Goal: Task Accomplishment & Management: Complete application form

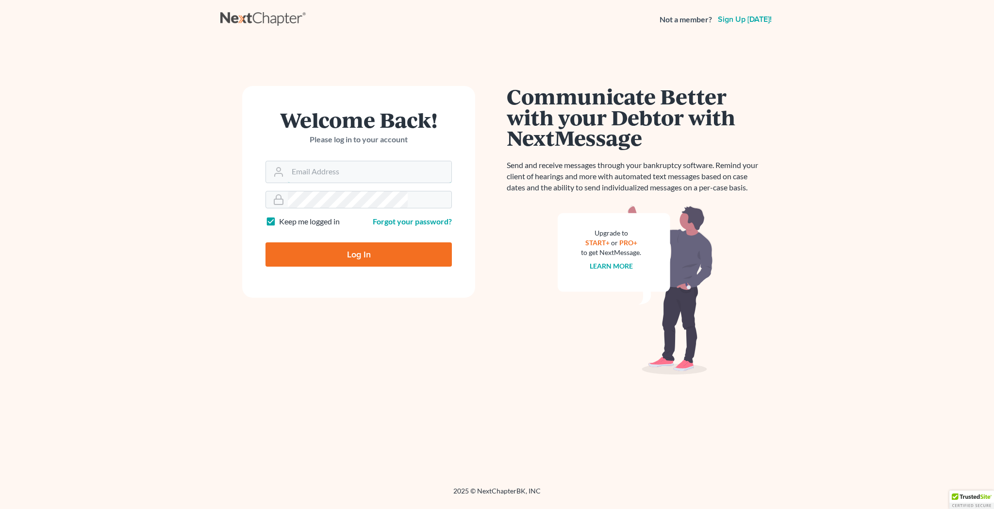
click at [351, 161] on input "Email Address" at bounding box center [370, 171] width 164 height 21
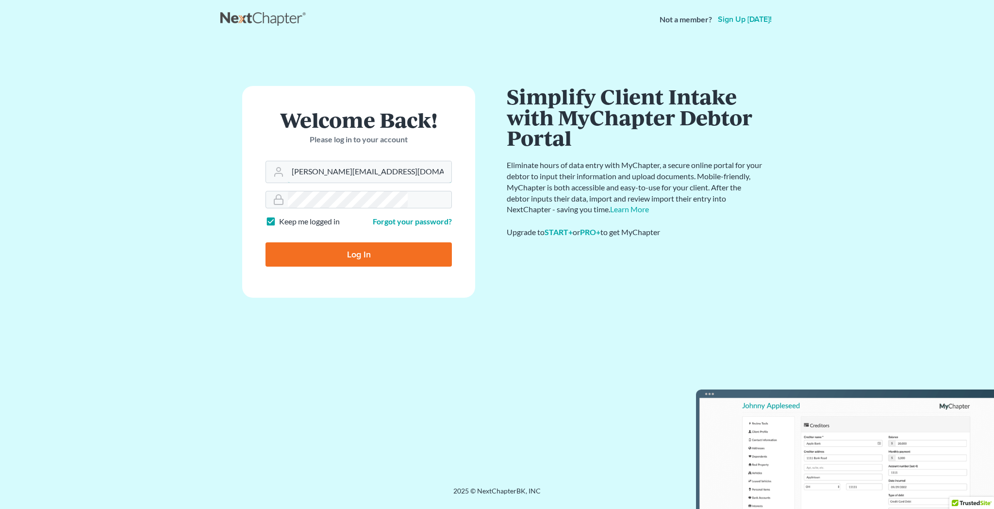
type input "[PERSON_NAME][EMAIL_ADDRESS][DOMAIN_NAME]"
click at [356, 242] on input "Log In" at bounding box center [359, 254] width 186 height 24
type input "Thinking..."
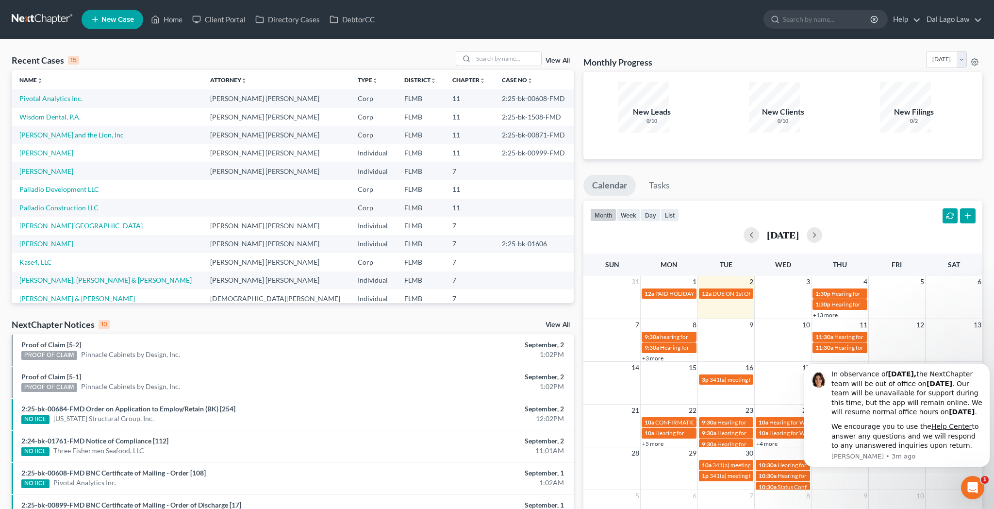
click at [28, 221] on link "[PERSON_NAME][GEOGRAPHIC_DATA]" at bounding box center [80, 225] width 123 height 8
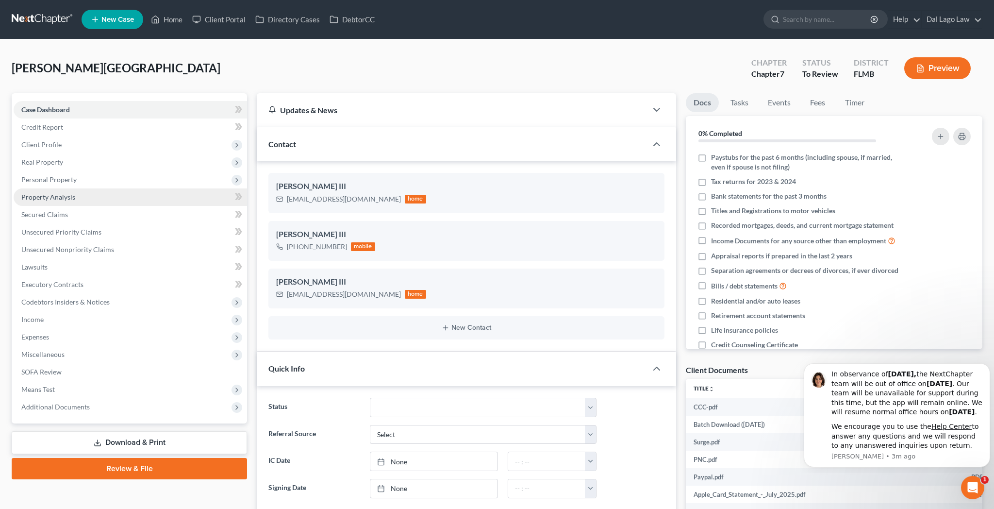
click at [37, 193] on span "Property Analysis" at bounding box center [48, 197] width 54 height 8
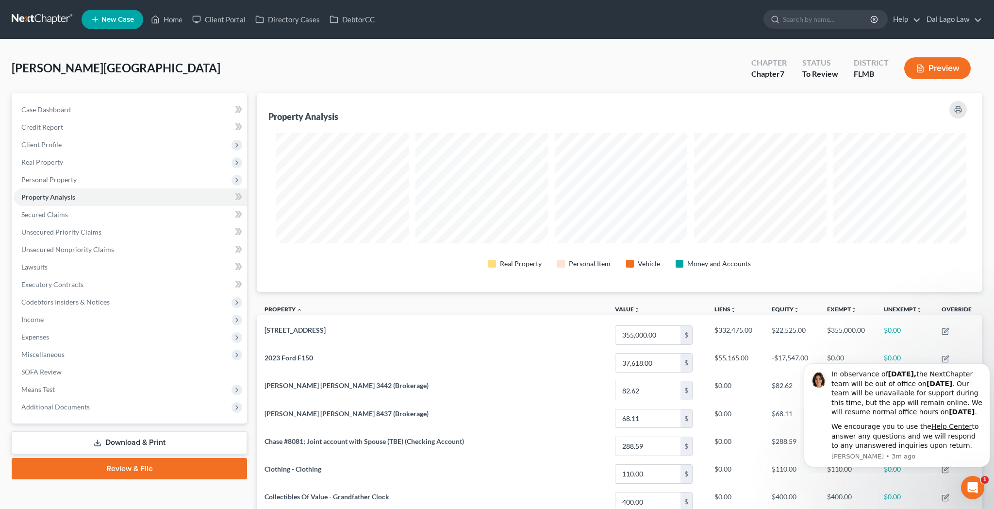
scroll to position [177, 730]
click at [974, 484] on icon "Open Intercom Messenger" at bounding box center [972, 486] width 16 height 16
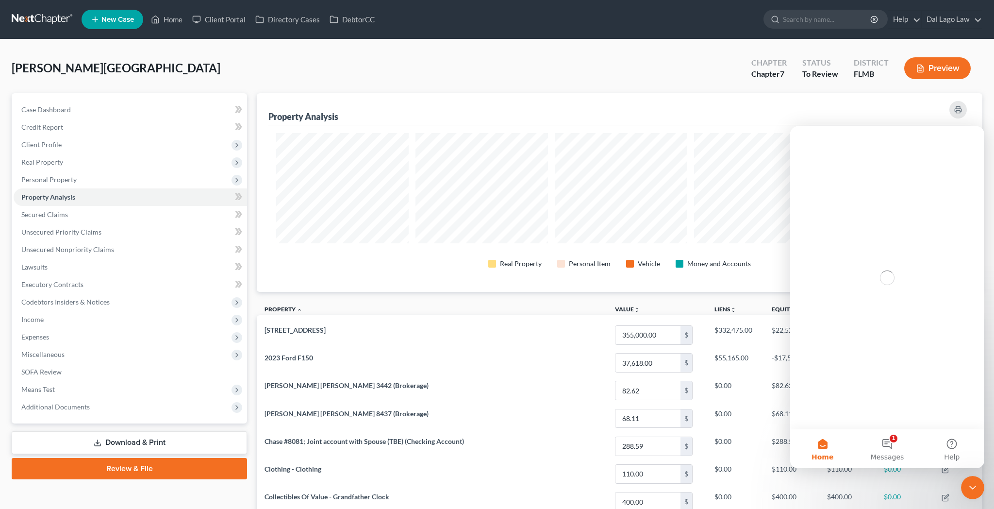
scroll to position [0, 0]
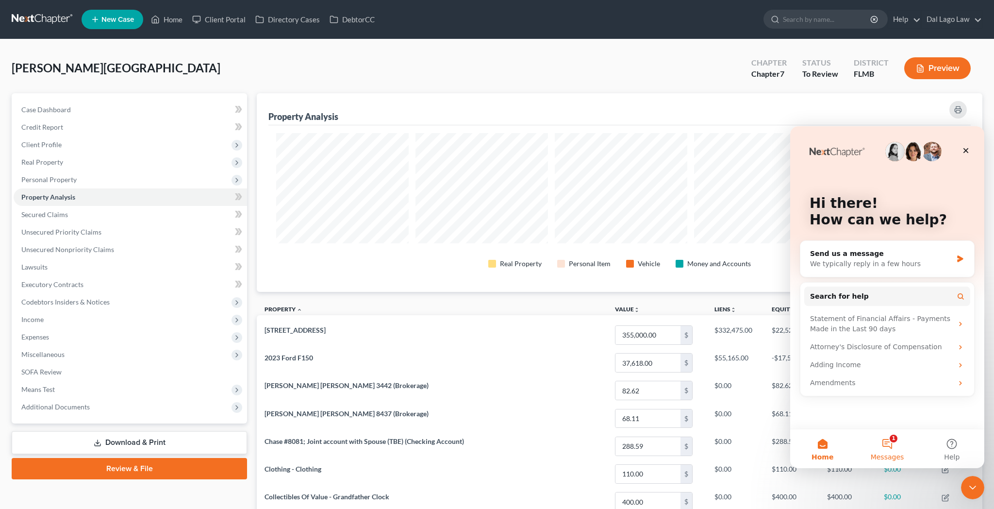
click at [893, 446] on button "1 Messages" at bounding box center [887, 448] width 65 height 39
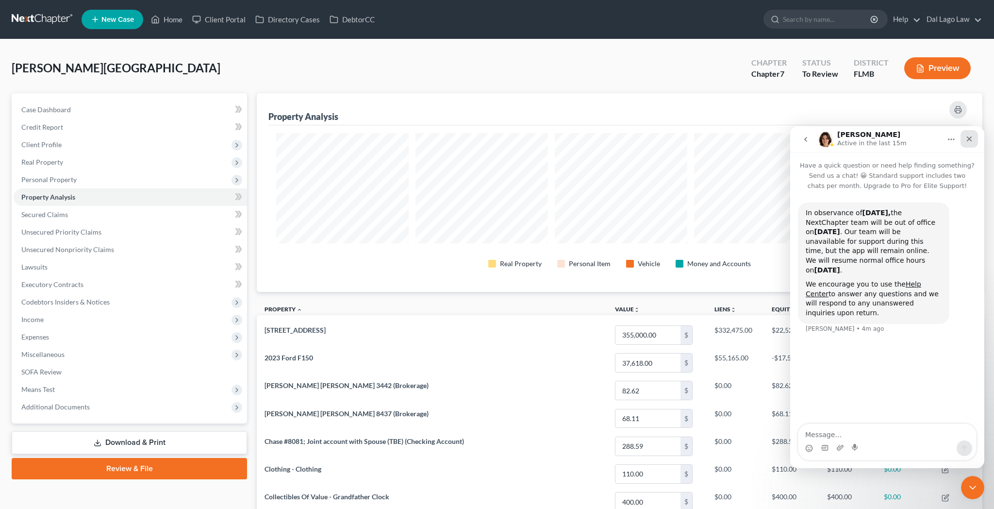
click at [968, 137] on icon "Close" at bounding box center [969, 138] width 5 height 5
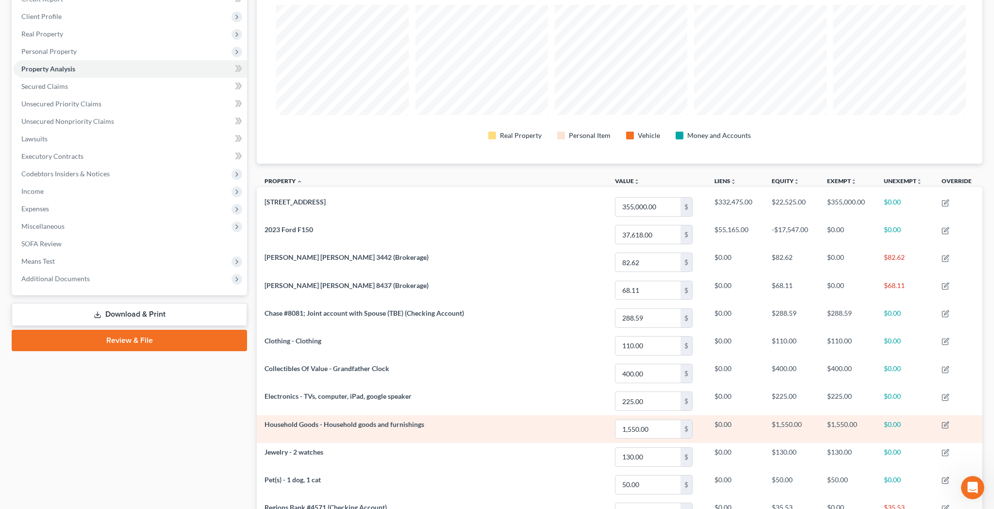
scroll to position [17, 0]
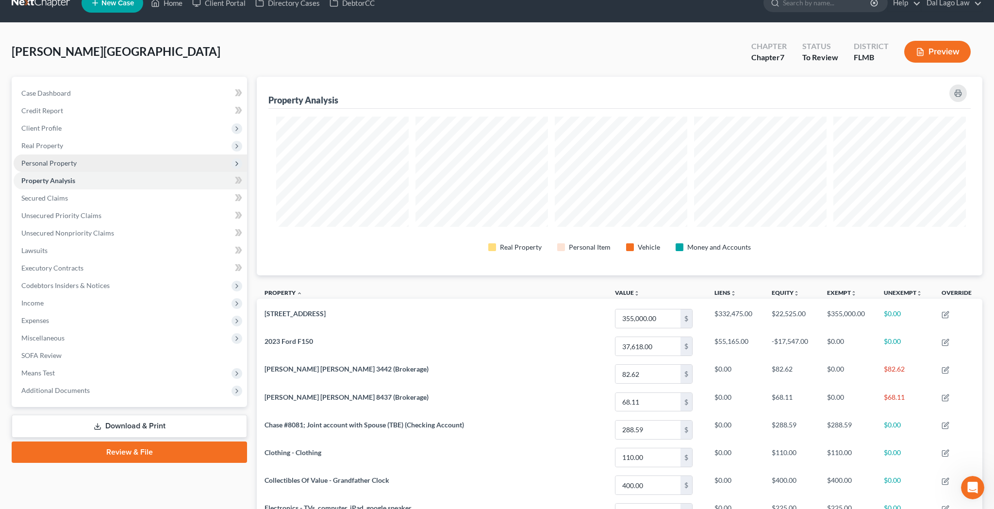
click at [38, 159] on span "Personal Property" at bounding box center [48, 163] width 55 height 8
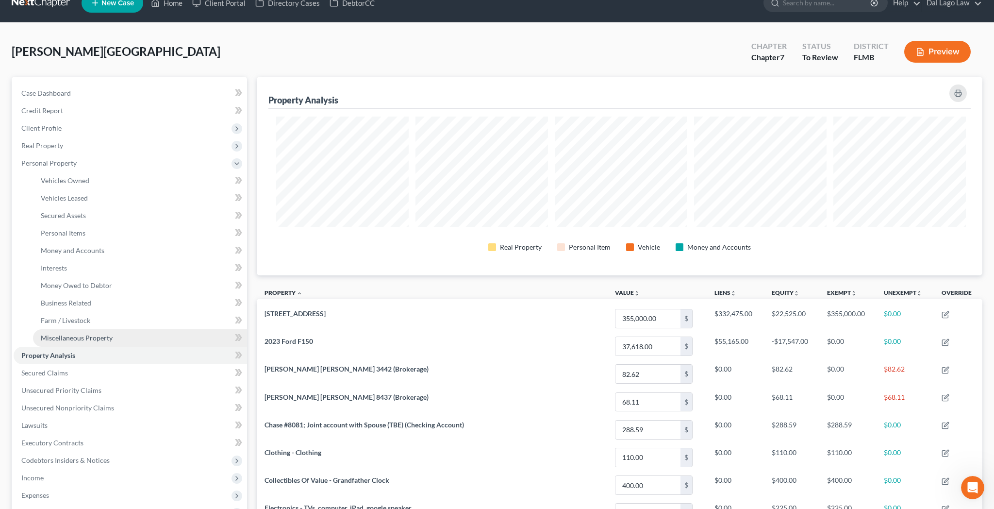
click at [55, 334] on span "Miscellaneous Property" at bounding box center [77, 338] width 72 height 8
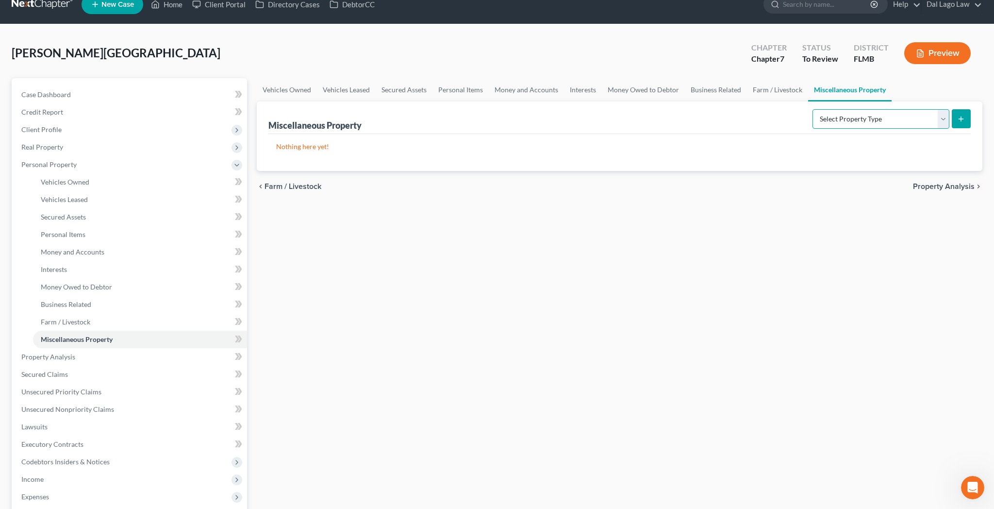
click at [813, 109] on select "Select Property Type Assigned for Creditor Benefit [DATE] Holding for Another N…" at bounding box center [881, 118] width 137 height 19
select select "not_yet_listed"
click option "Not Yet Listed" at bounding box center [0, 0] width 0 height 0
click at [965, 115] on icon "submit" at bounding box center [961, 119] width 8 height 8
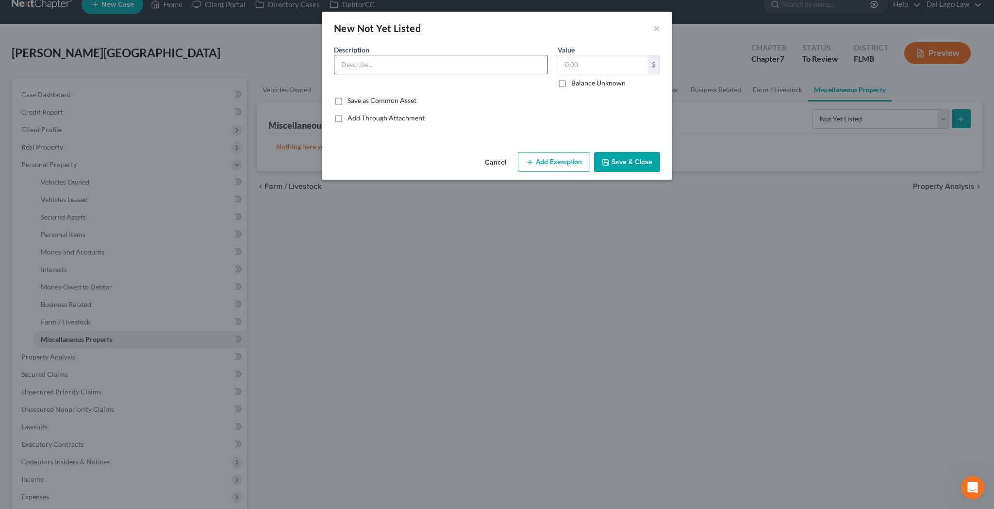
click at [424, 55] on input "text" at bounding box center [441, 64] width 213 height 18
type input "Former business tools and machinery"
type input "16,000"
click at [552, 152] on button "Add Exemption" at bounding box center [554, 162] width 72 height 20
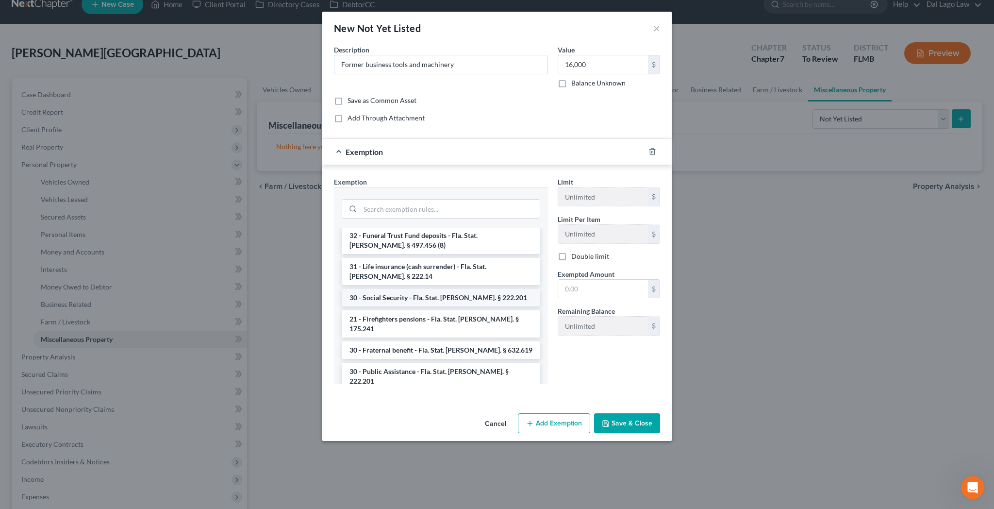
scroll to position [559, 0]
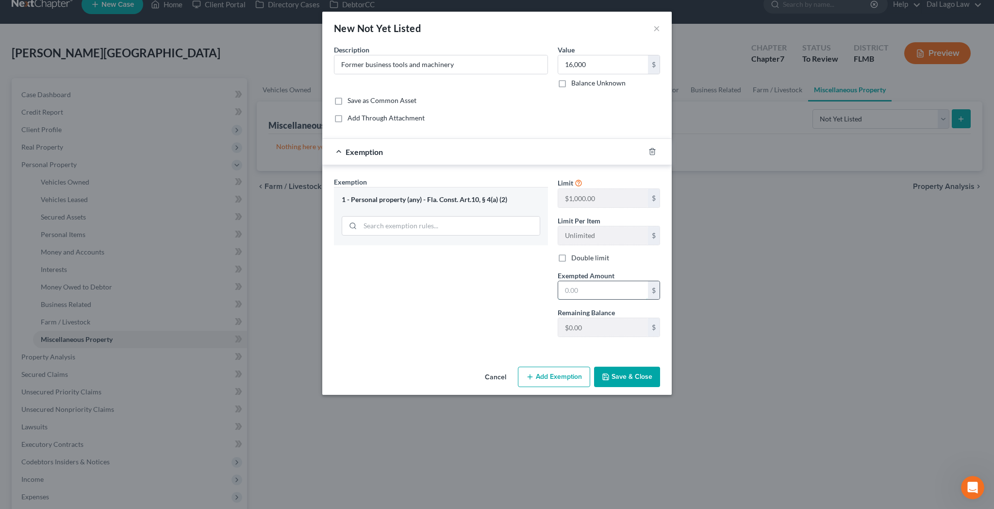
click at [566, 281] on input "text" at bounding box center [603, 290] width 90 height 18
type input "0"
click at [594, 367] on button "Save & Close" at bounding box center [627, 377] width 66 height 20
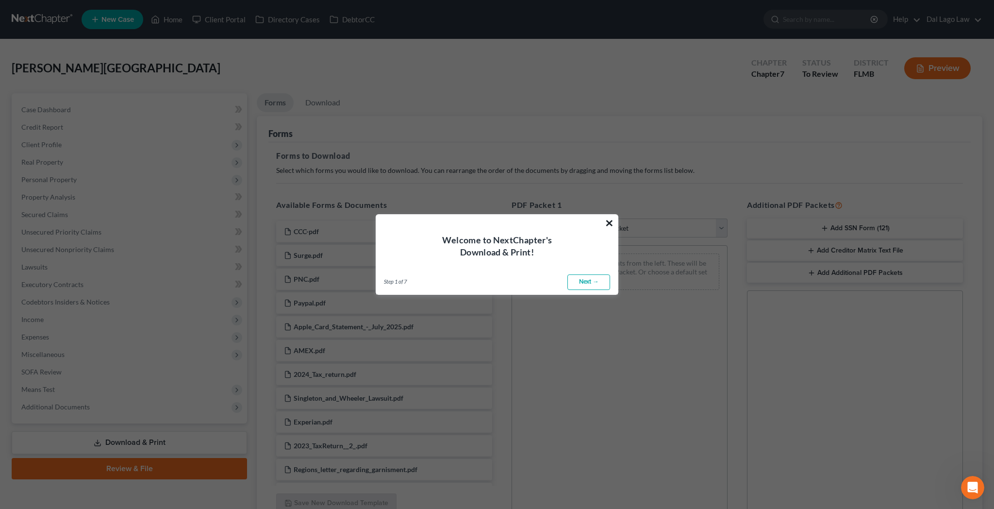
click at [612, 228] on button "×" at bounding box center [609, 223] width 9 height 16
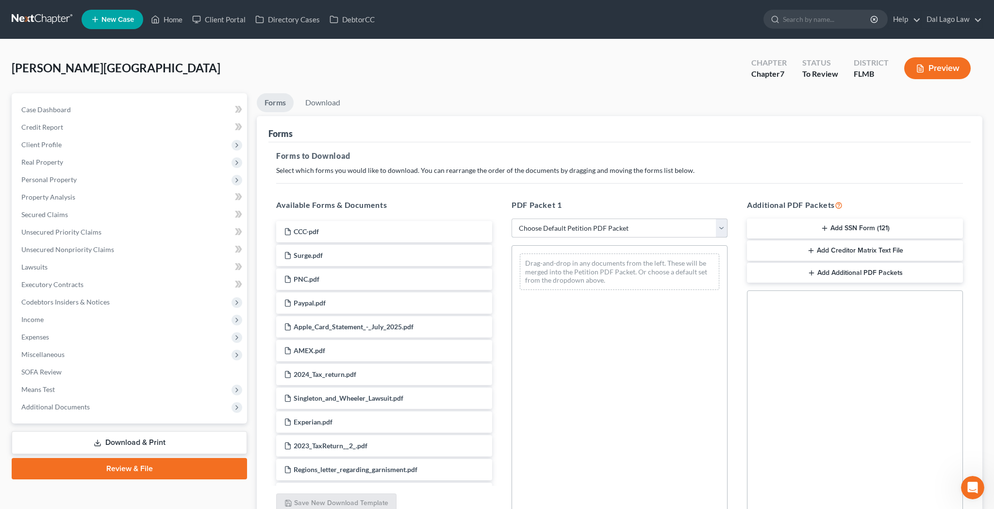
select select "0"
click option "Complete Bankruptcy Petition (all forms and schedules)" at bounding box center [0, 0] width 0 height 0
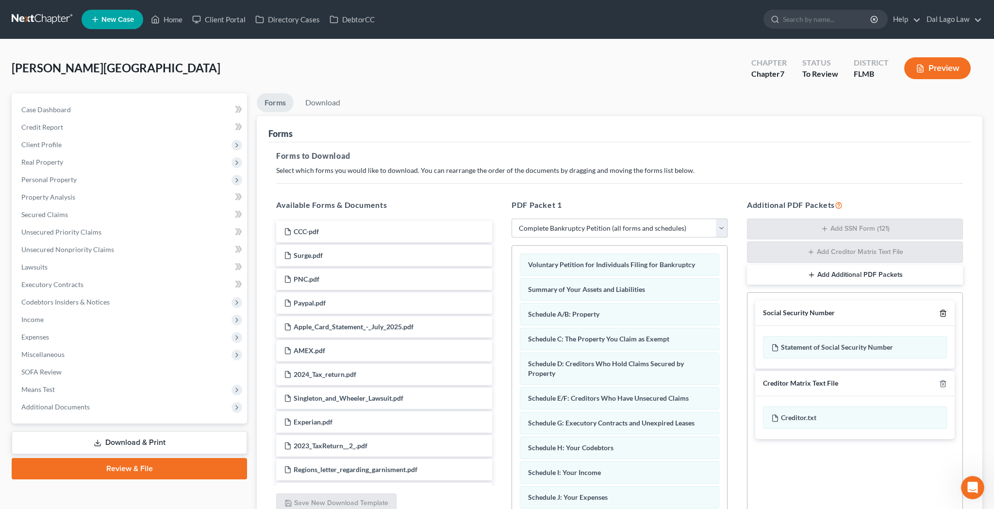
click at [946, 311] on polyline "button" at bounding box center [943, 311] width 6 height 0
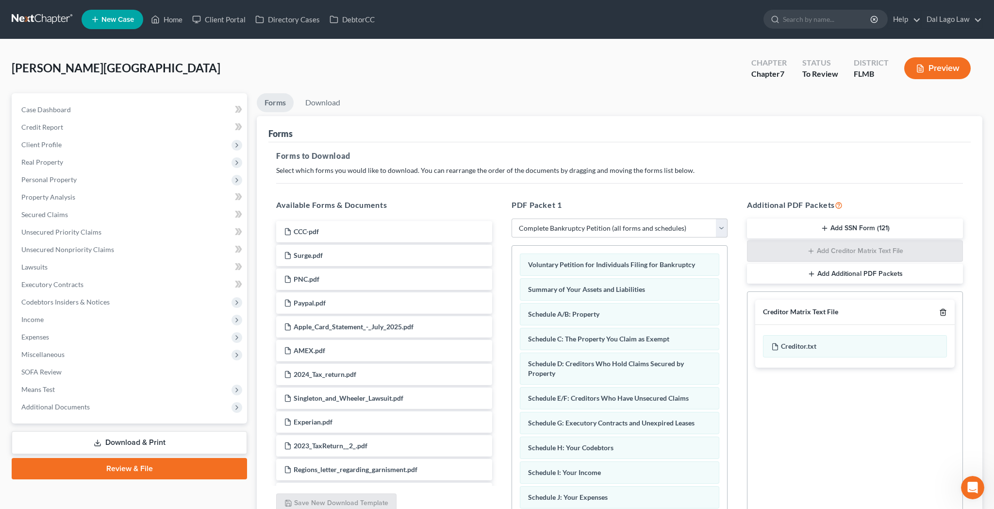
click at [947, 308] on icon "button" at bounding box center [943, 312] width 8 height 8
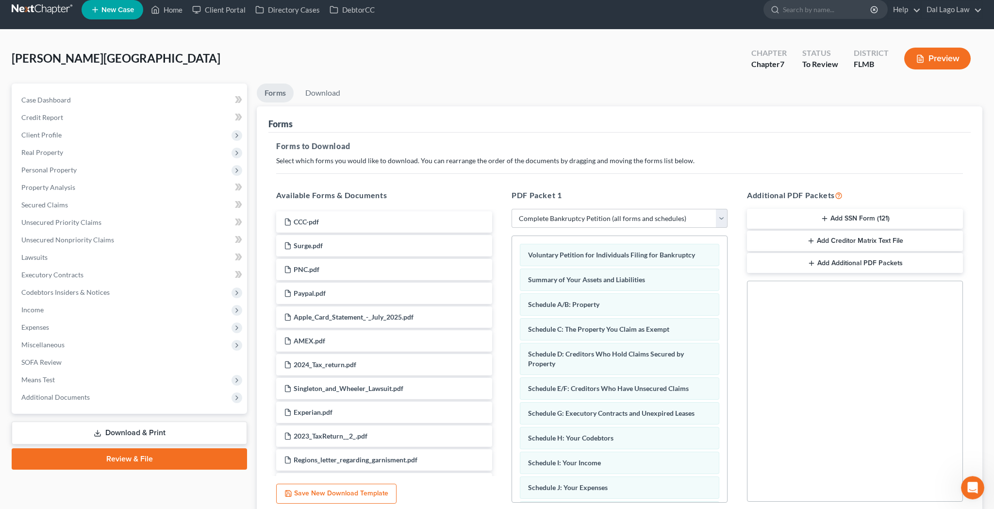
scroll to position [13, 0]
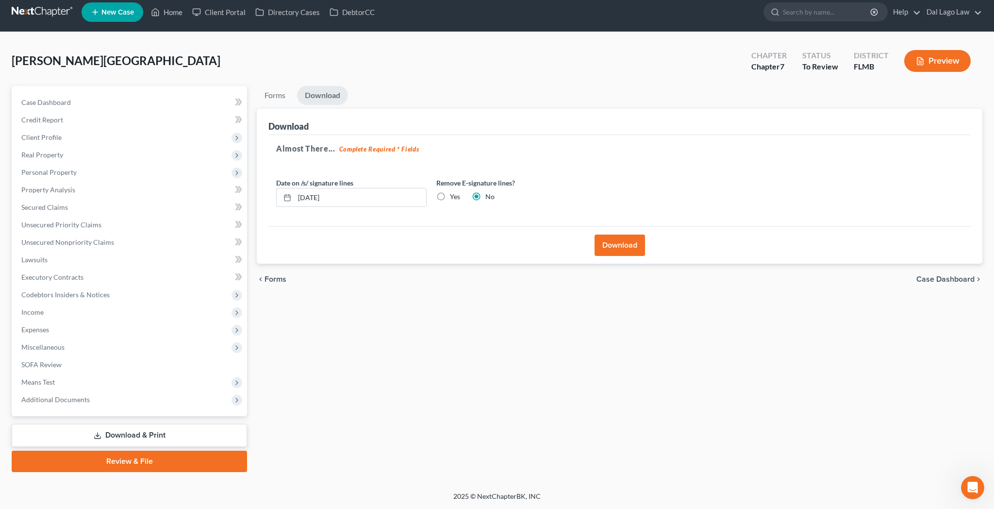
scroll to position [0, 0]
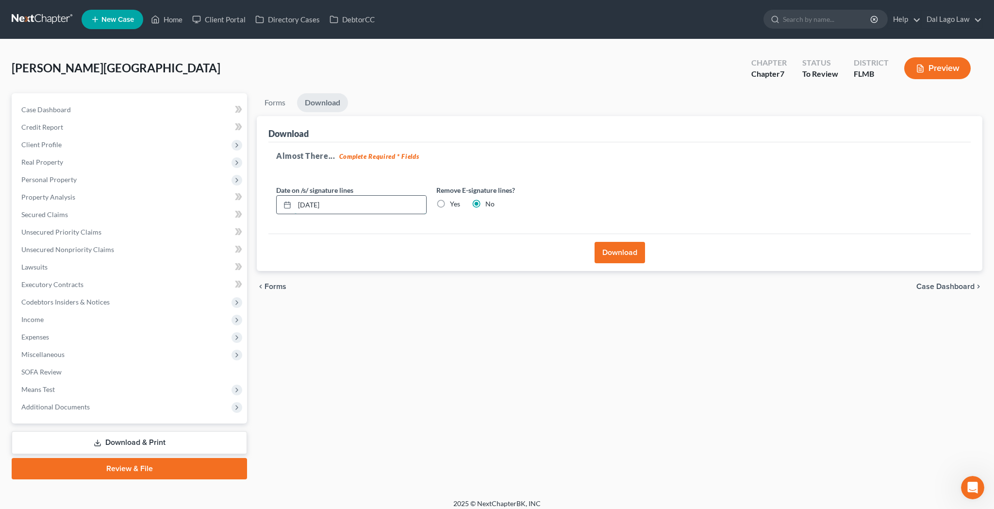
drag, startPoint x: 352, startPoint y: 160, endPoint x: 194, endPoint y: 176, distance: 158.6
click at [295, 196] on input "[DATE]" at bounding box center [361, 205] width 132 height 18
click at [450, 199] on label "Yes" at bounding box center [455, 204] width 10 height 10
click at [454, 199] on input "Yes" at bounding box center [457, 202] width 6 height 6
radio input "true"
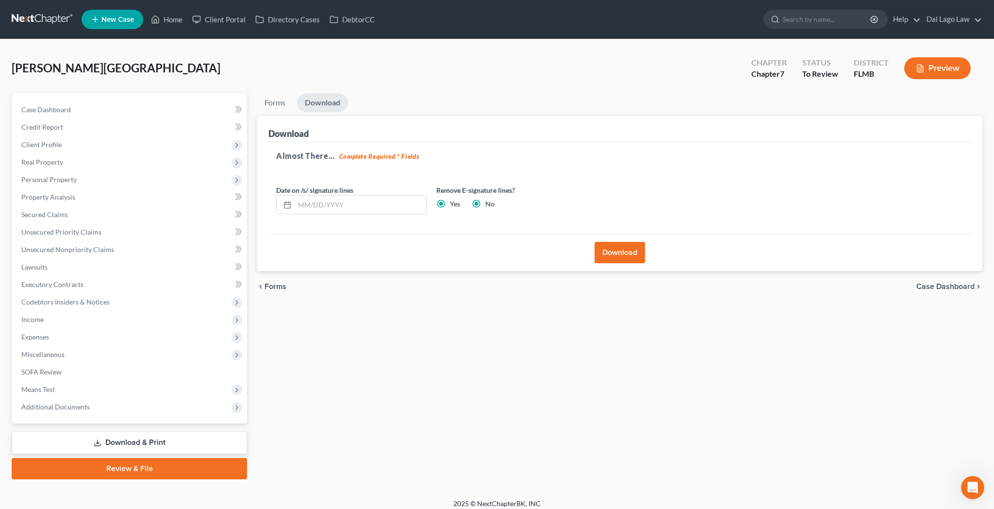
radio input "false"
click at [25, 328] on span "Expenses" at bounding box center [131, 336] width 234 height 17
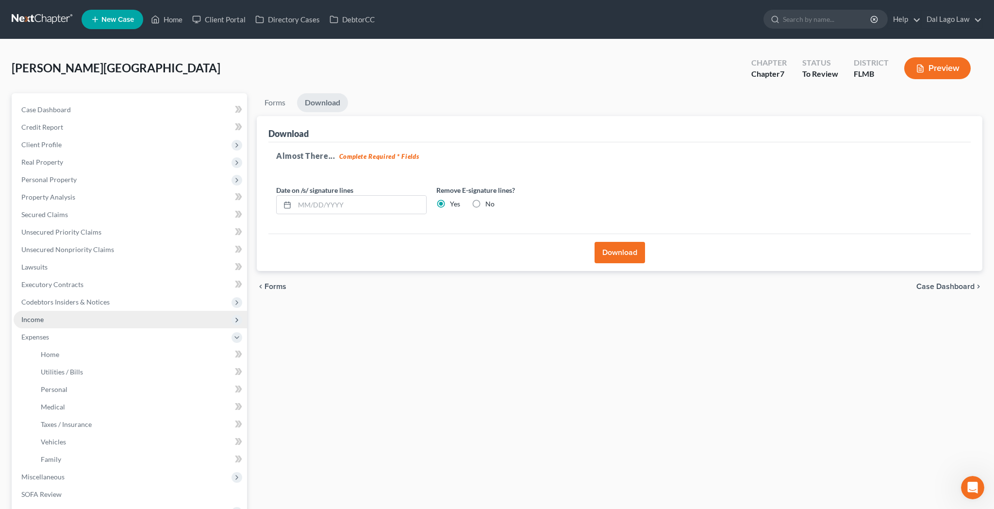
click at [29, 315] on span "Income" at bounding box center [32, 319] width 22 height 8
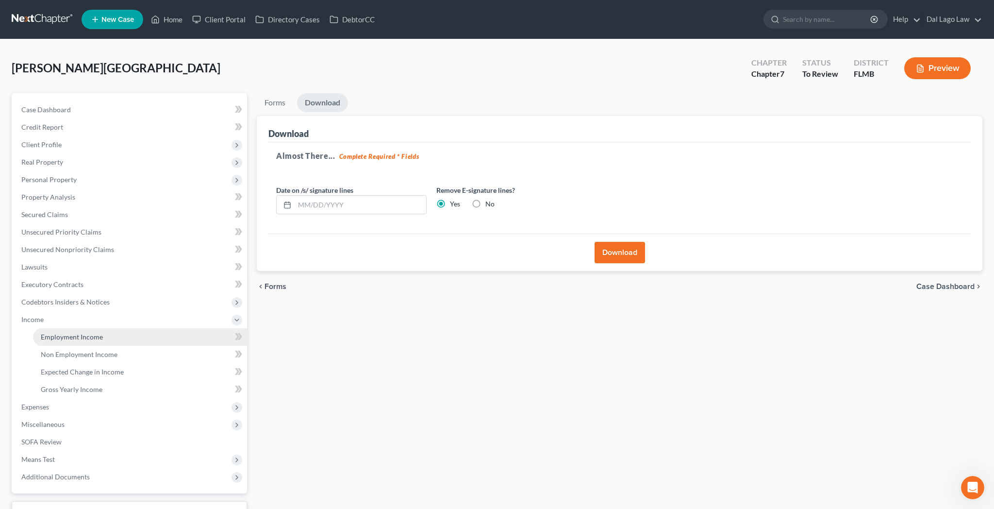
click at [34, 328] on link "Employment Income" at bounding box center [140, 336] width 214 height 17
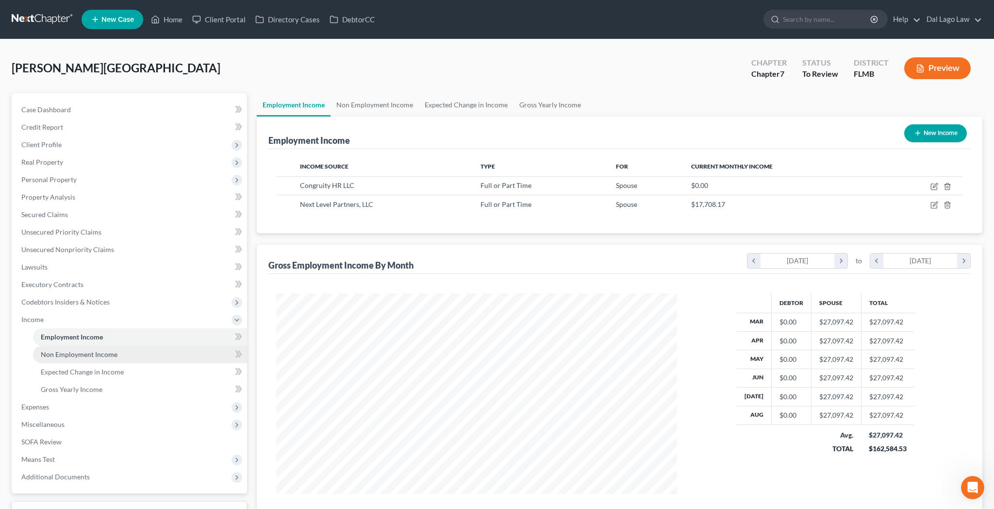
scroll to position [200, 420]
click at [938, 183] on icon "button" at bounding box center [935, 187] width 8 height 8
select select "0"
select select "28"
select select "2"
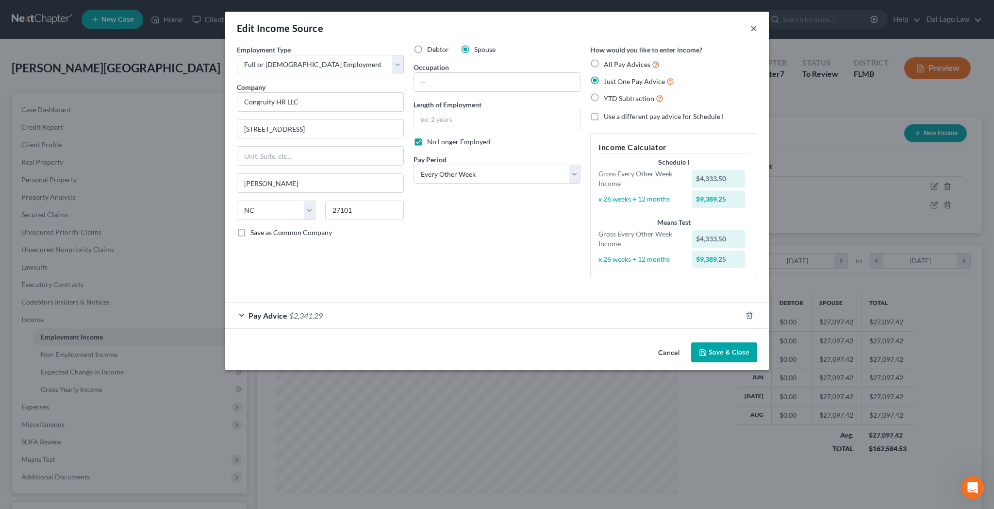
click at [751, 22] on button "×" at bounding box center [754, 28] width 7 height 12
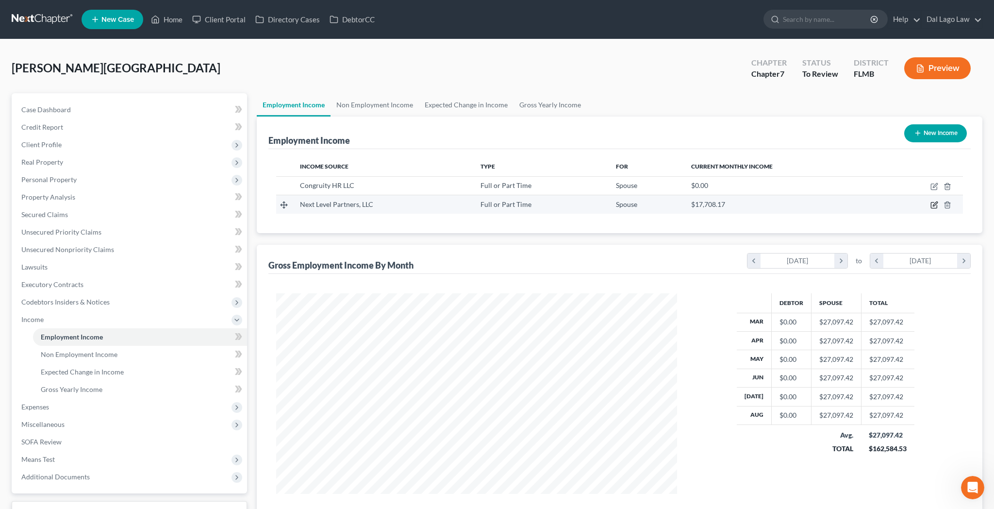
click at [938, 201] on icon "button" at bounding box center [935, 205] width 8 height 8
select select "0"
select select "9"
select select "2"
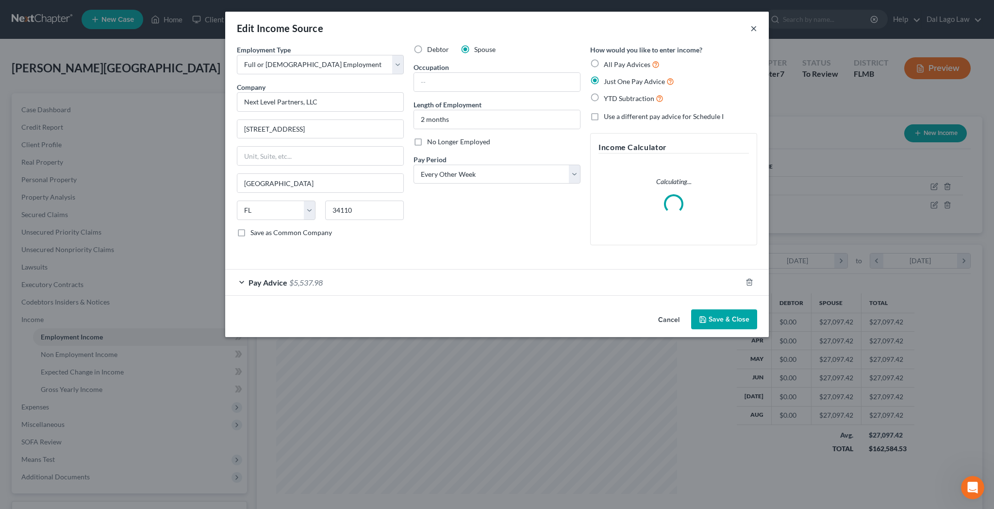
click at [751, 22] on button "×" at bounding box center [754, 28] width 7 height 12
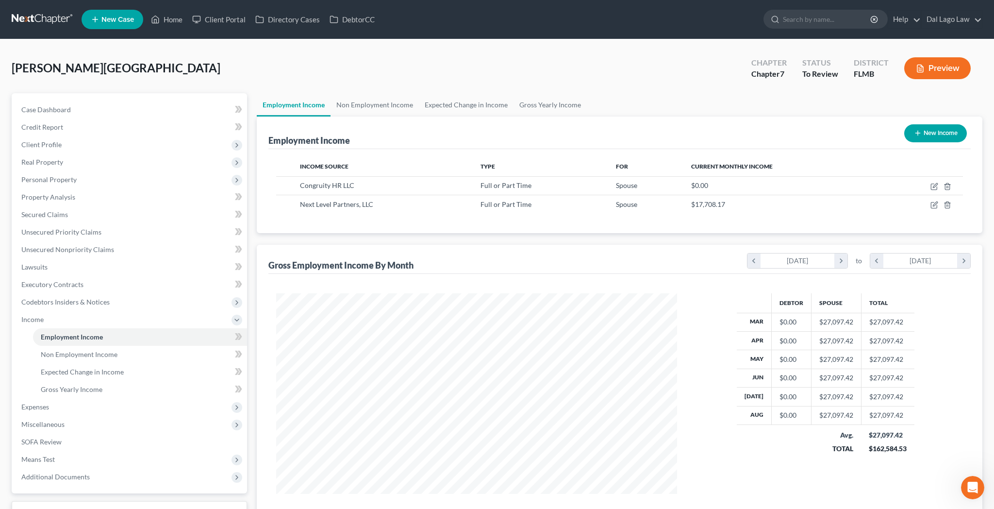
click at [124, 501] on link "Download & Print" at bounding box center [129, 512] width 235 height 23
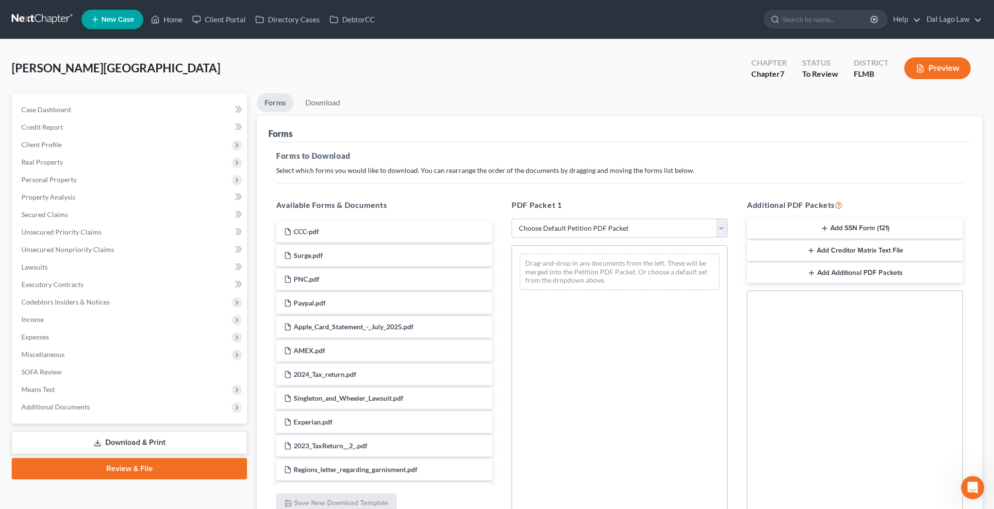
select select "0"
click option "Complete Bankruptcy Petition (all forms and schedules)" at bounding box center [0, 0] width 0 height 0
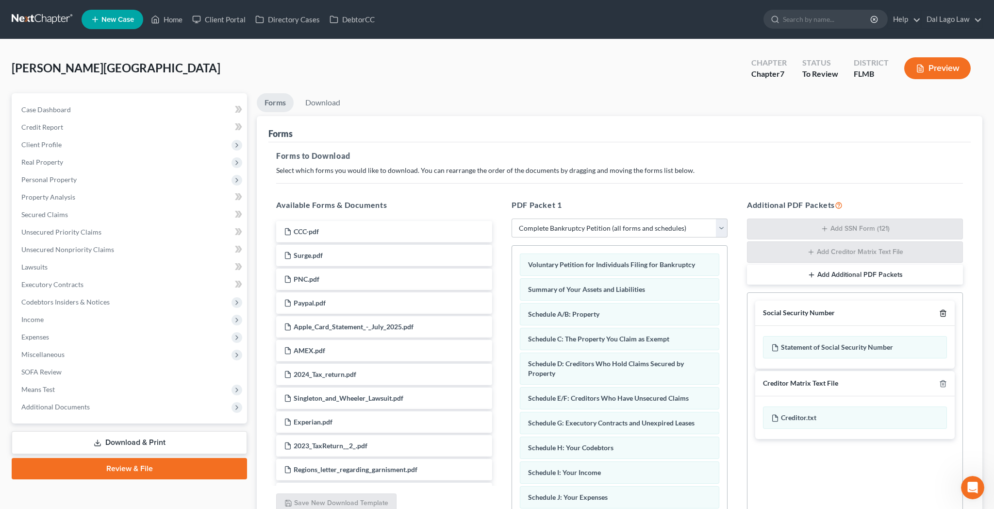
click at [944, 313] on line "button" at bounding box center [944, 314] width 0 height 2
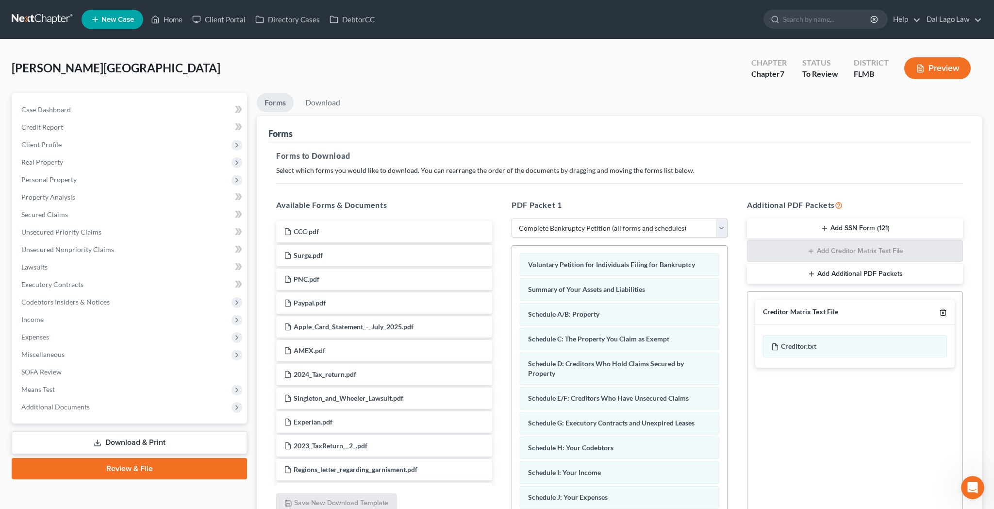
click at [944, 312] on line "button" at bounding box center [944, 313] width 0 height 2
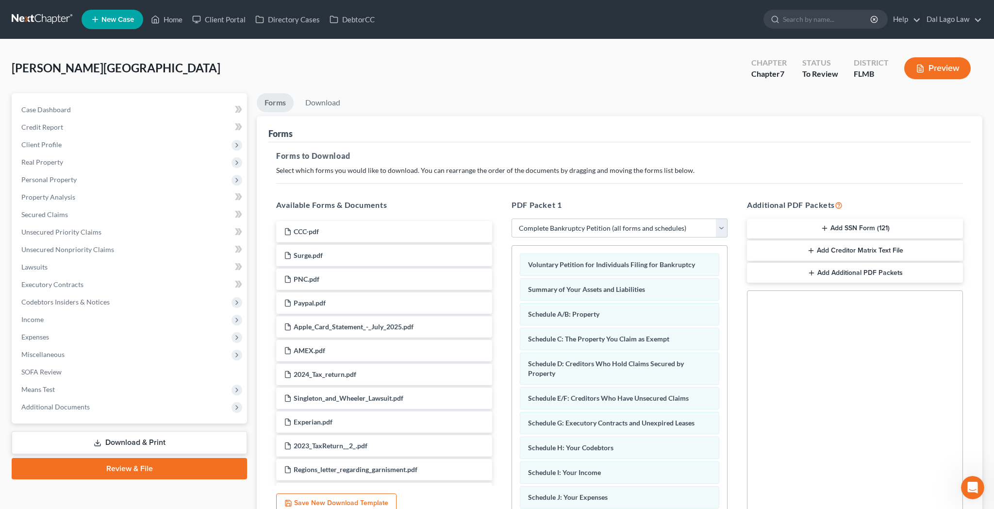
scroll to position [13, 0]
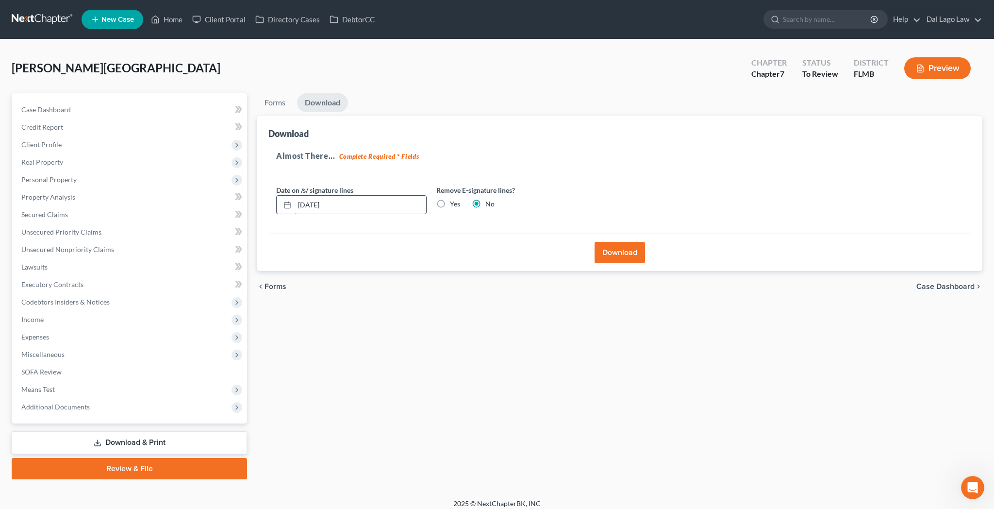
drag, startPoint x: 299, startPoint y: 155, endPoint x: 199, endPoint y: 177, distance: 102.3
click at [295, 196] on input "[DATE]" at bounding box center [361, 205] width 132 height 18
click at [450, 199] on label "Yes" at bounding box center [455, 204] width 10 height 10
click at [454, 199] on input "Yes" at bounding box center [457, 202] width 6 height 6
radio input "true"
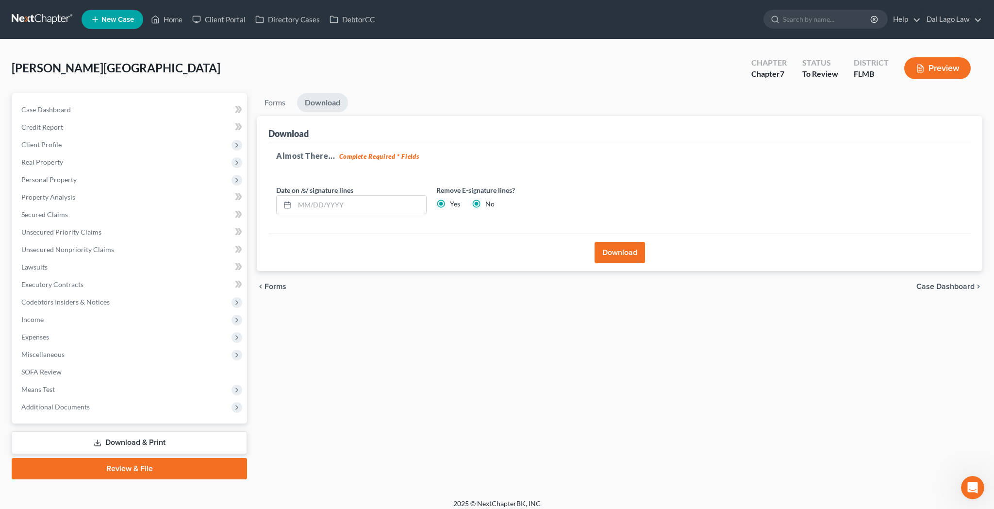
radio input "false"
click at [614, 242] on button "Download" at bounding box center [620, 252] width 50 height 21
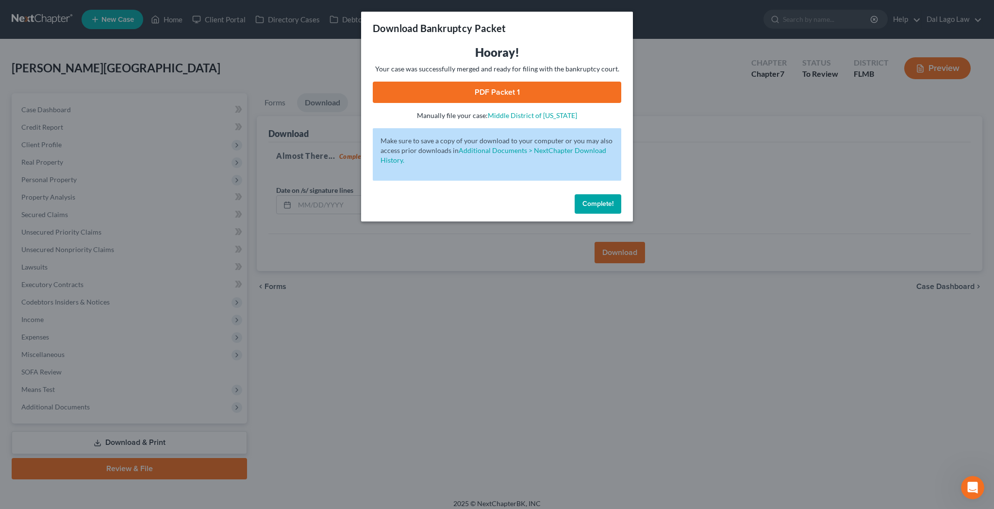
click at [491, 82] on link "PDF Packet 1" at bounding box center [497, 92] width 249 height 21
click at [583, 200] on span "Complete!" at bounding box center [598, 204] width 31 height 8
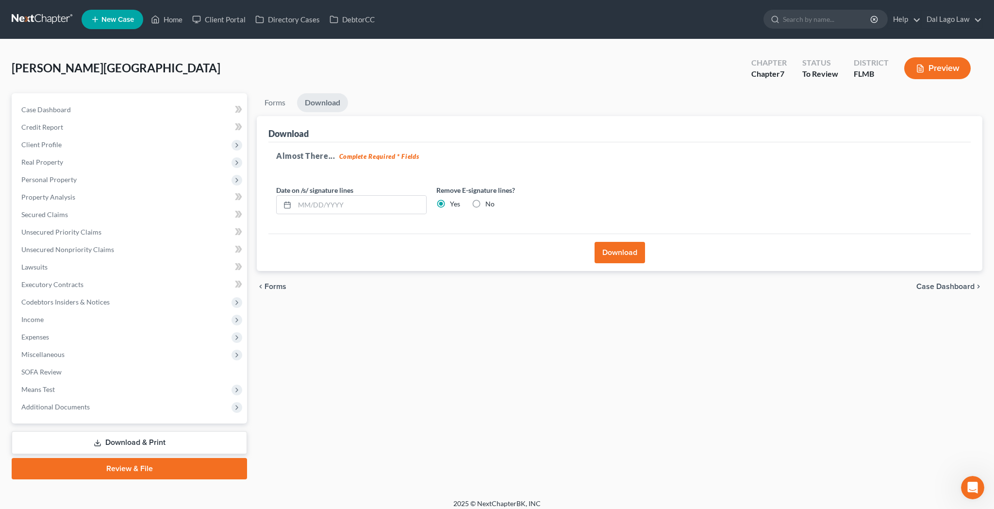
click at [951, 283] on span "Case Dashboard" at bounding box center [946, 287] width 58 height 8
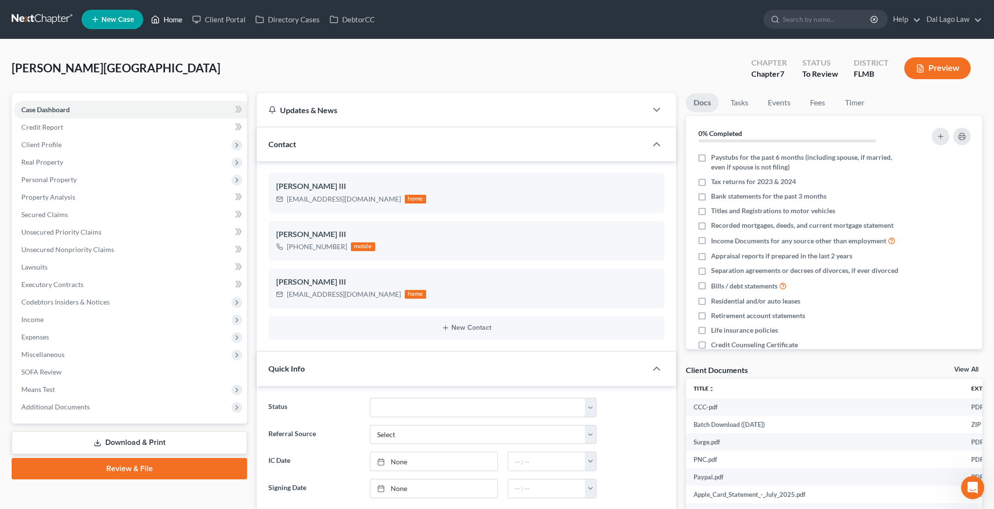
click at [146, 14] on link "Home" at bounding box center [166, 19] width 41 height 17
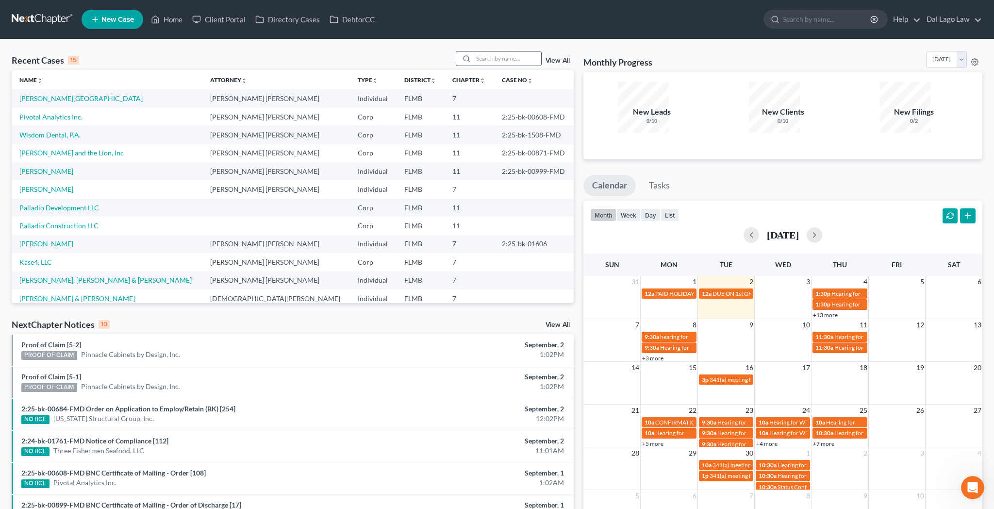
click at [519, 51] on input "search" at bounding box center [507, 58] width 68 height 14
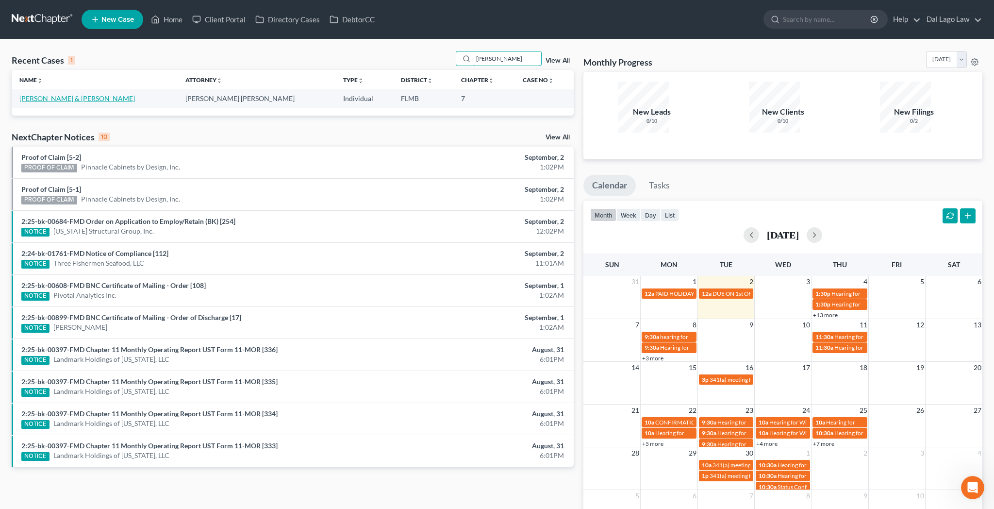
type input "[PERSON_NAME]"
click at [41, 94] on link "[PERSON_NAME] & [PERSON_NAME]" at bounding box center [77, 98] width 116 height 8
